Goal: Download file/media

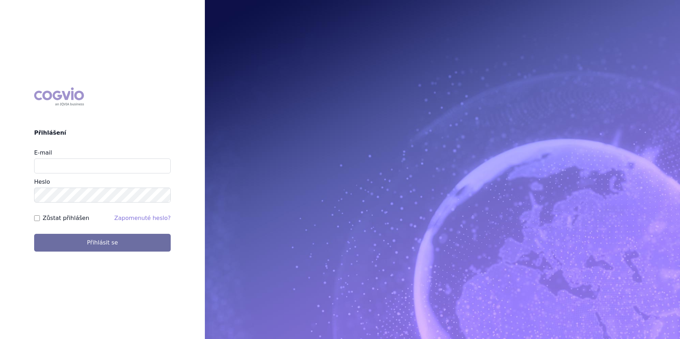
type input "[EMAIL_ADDRESS][DOMAIN_NAME]"
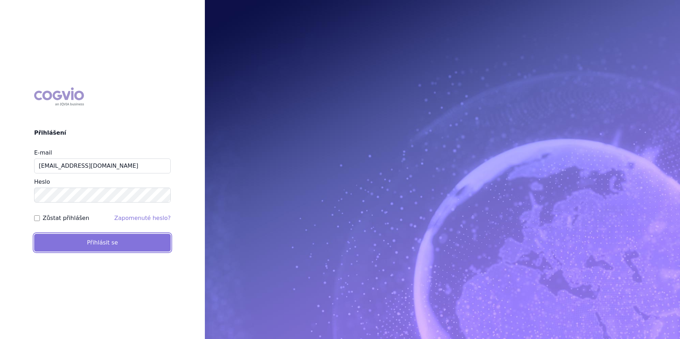
click at [111, 239] on button "Přihlásit se" at bounding box center [102, 243] width 137 height 18
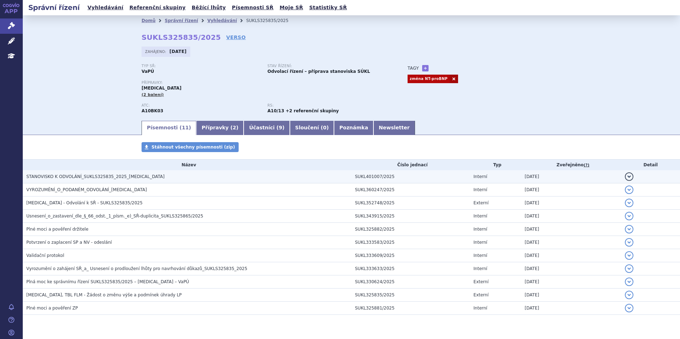
drag, startPoint x: 85, startPoint y: 174, endPoint x: 77, endPoint y: 179, distance: 9.1
click at [85, 174] on span "STANOVISKO K ODVOLÁNÍ_SUKLS325835_2025_JARDIANCE" at bounding box center [95, 176] width 138 height 5
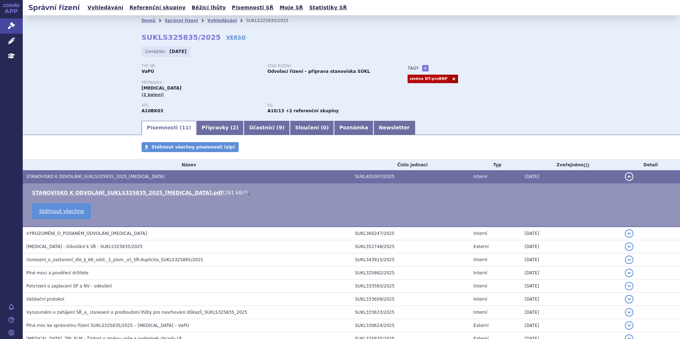
click at [77, 179] on span "STANOVISKO K ODVOLÁNÍ_SUKLS325835_2025_JARDIANCE" at bounding box center [95, 176] width 138 height 5
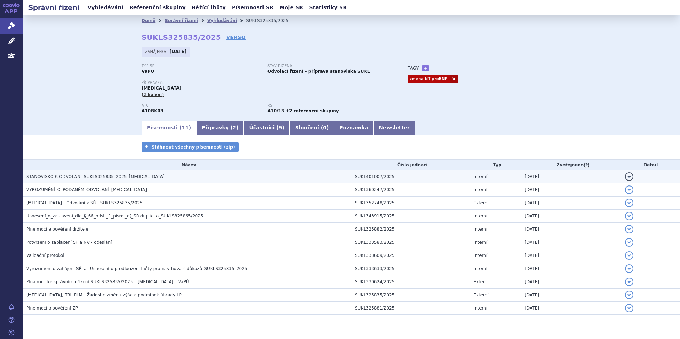
click at [76, 176] on span "STANOVISKO K ODVOLÁNÍ_SUKLS325835_2025_JARDIANCE" at bounding box center [95, 176] width 138 height 5
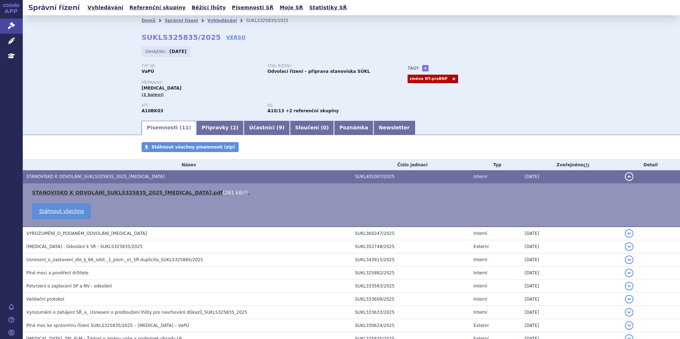
click at [73, 191] on link "STANOVISKO K ODVOLÁNÍ_SUKLS325835_2025_JARDIANCE.pdf" at bounding box center [127, 193] width 191 height 6
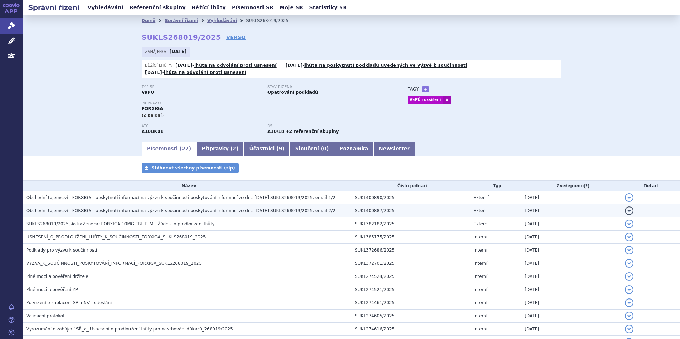
click at [161, 208] on span "Obchodní tajemství - FORXIGA - poskytnutí informací na výzvu k součinnosti posk…" at bounding box center [180, 210] width 309 height 5
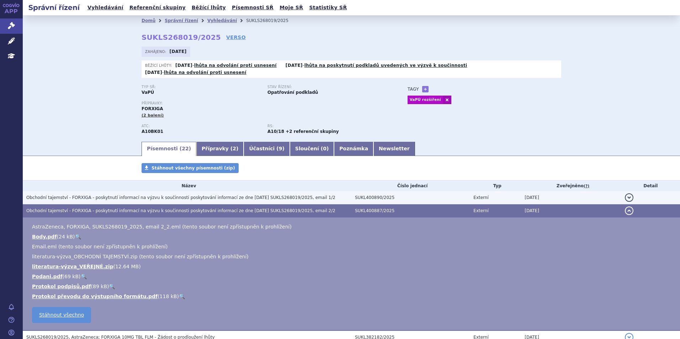
click at [153, 195] on span "Obchodní tajemství - FORXIGA - poskytnutí informací na výzvu k součinnosti posk…" at bounding box center [180, 197] width 309 height 5
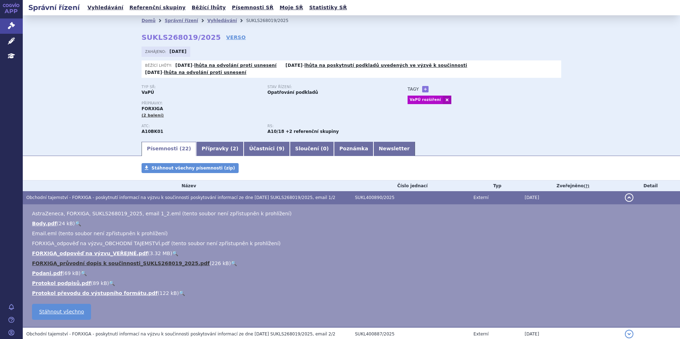
click at [102, 261] on link "FORXIGA_průvodní dopis k součinnosti_SUKLS268019_2025.pdf" at bounding box center [120, 264] width 177 height 6
